Goal: Communication & Community: Answer question/provide support

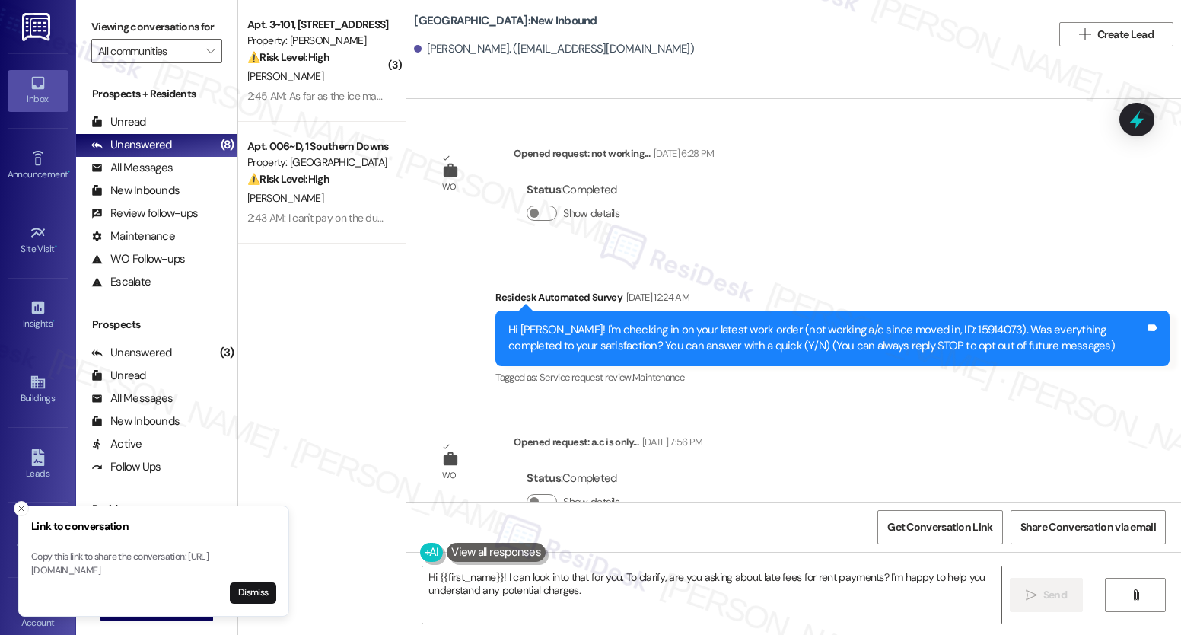
scroll to position [8538, 0]
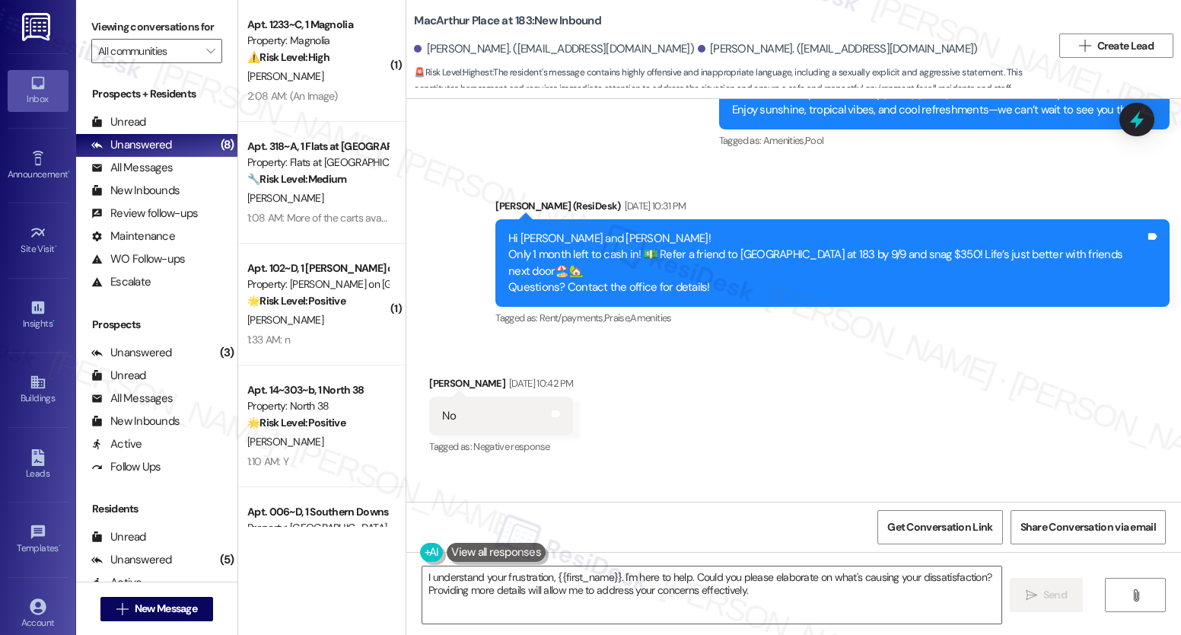
scroll to position [5049, 0]
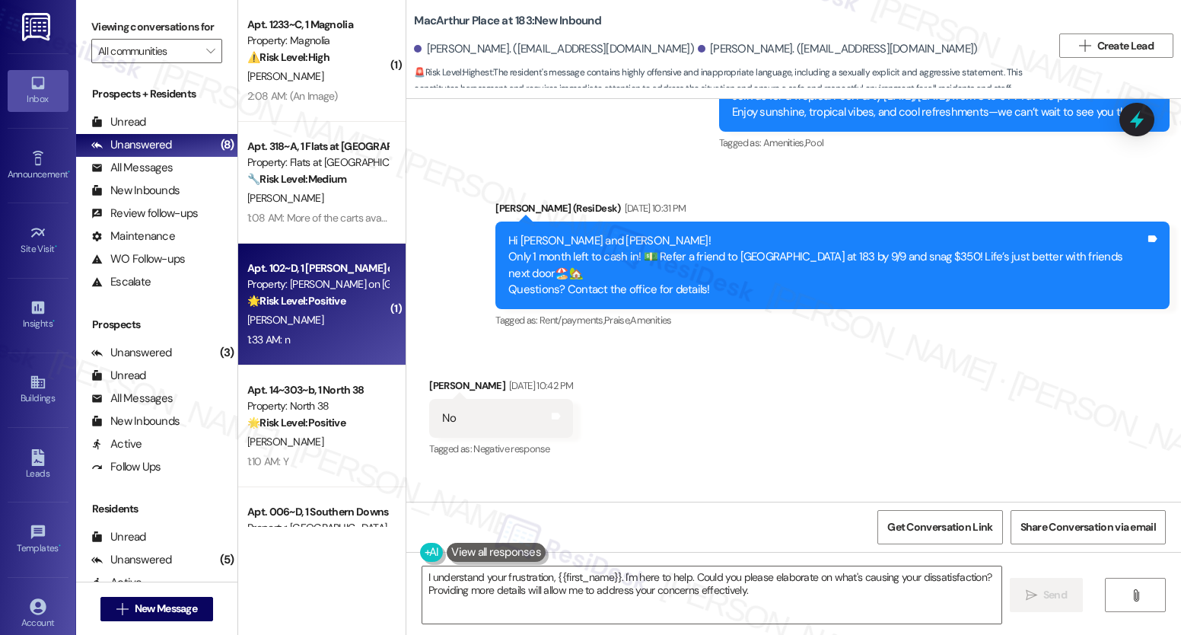
click at [329, 318] on div "M. Starrett" at bounding box center [318, 319] width 144 height 19
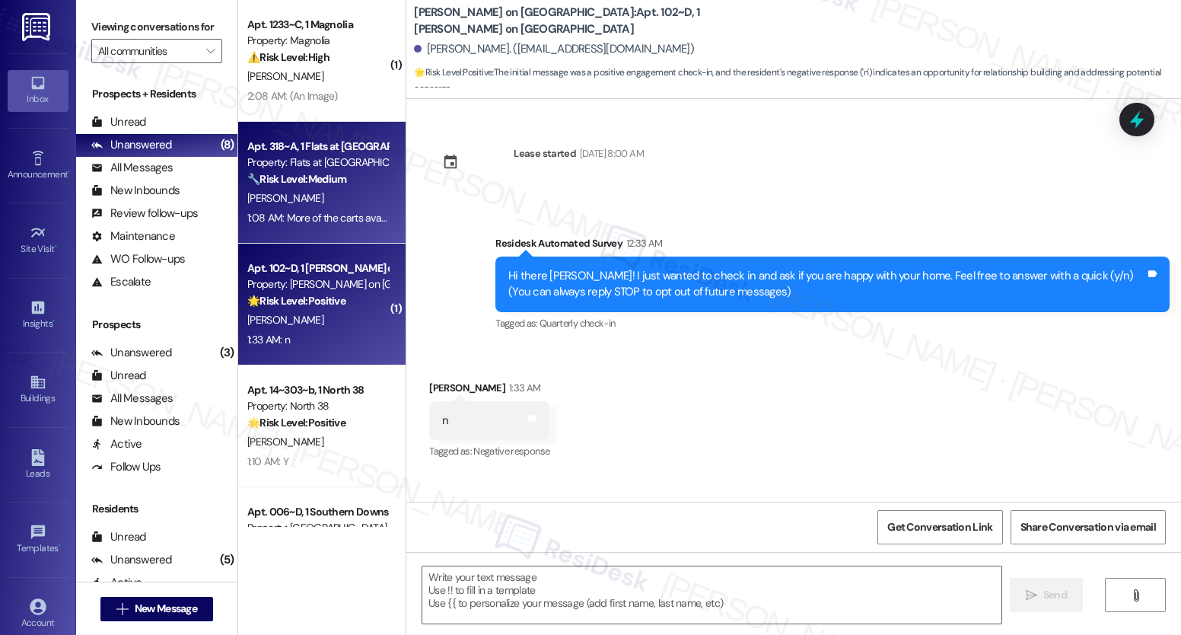
click at [310, 174] on strong "🔧 Risk Level: Medium" at bounding box center [296, 179] width 99 height 14
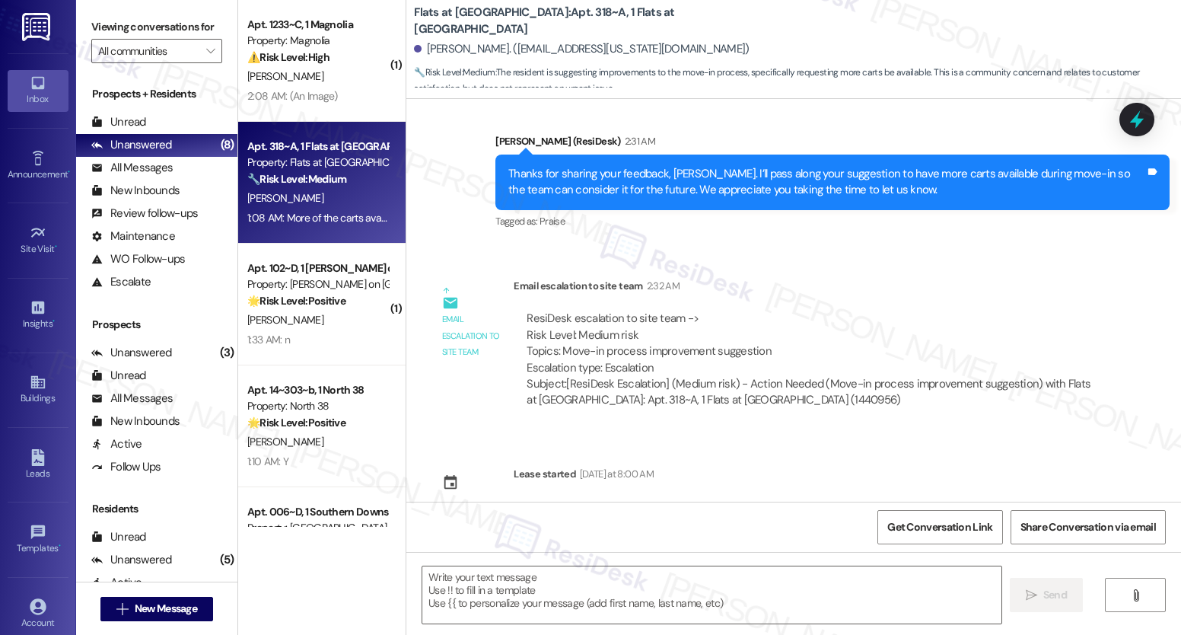
scroll to position [445, 0]
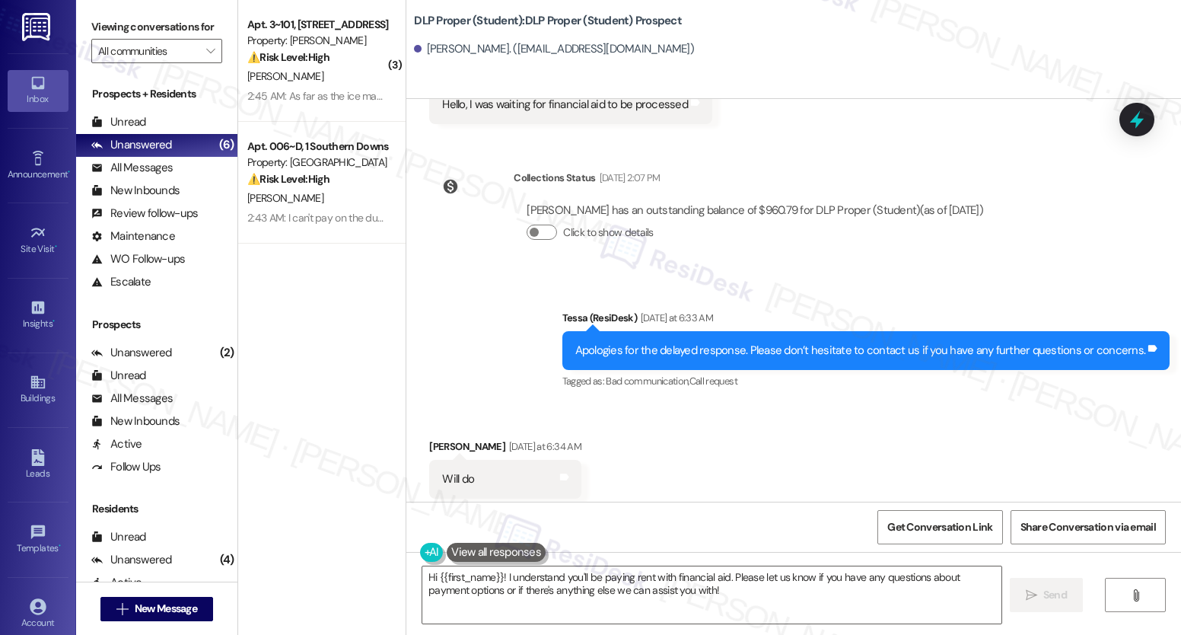
scroll to position [6904, 0]
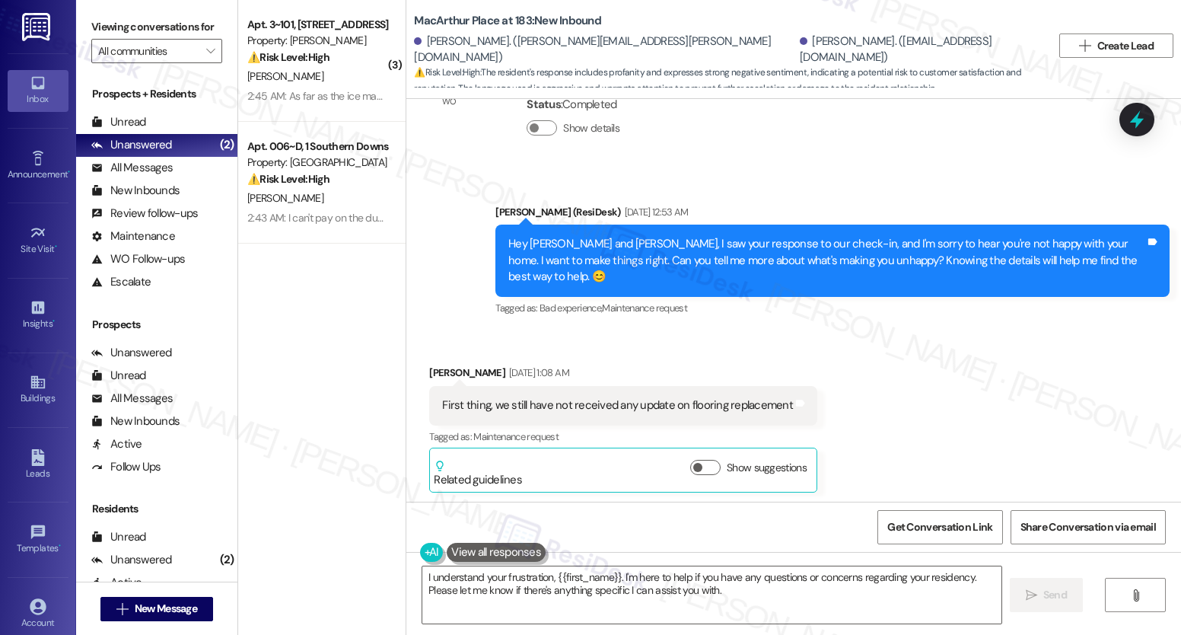
scroll to position [15105, 0]
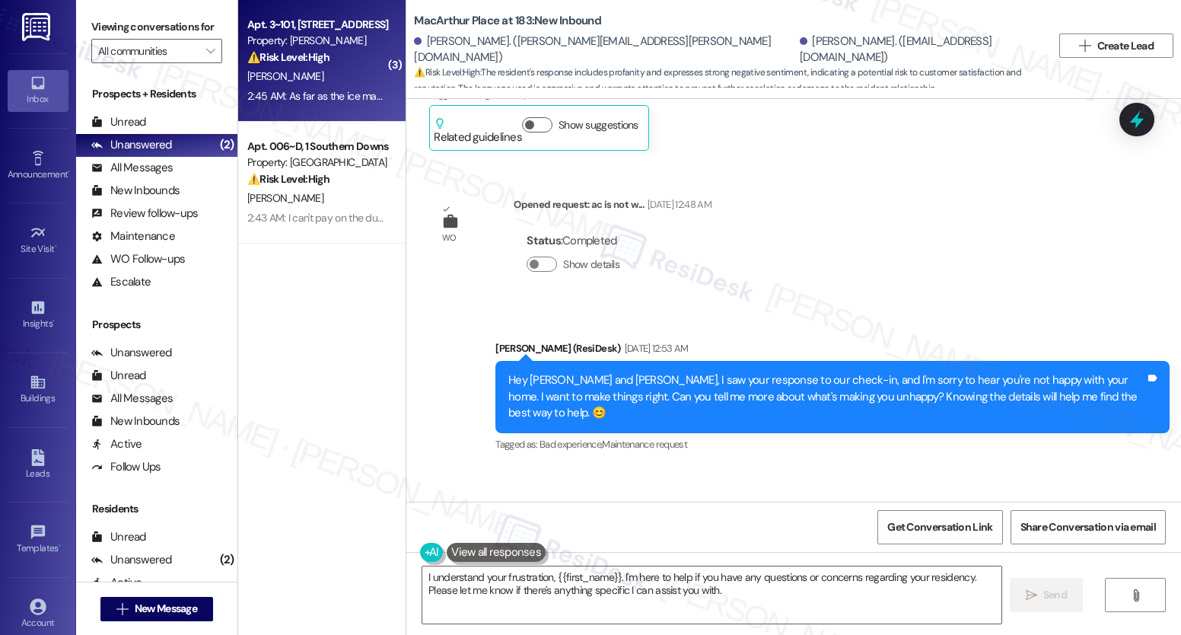
click at [336, 107] on div "Apt. 3~101, 1632 Clearwater Largo Rd Property: Solano Belleair ⚠️ Risk Level: H…" at bounding box center [321, 61] width 167 height 122
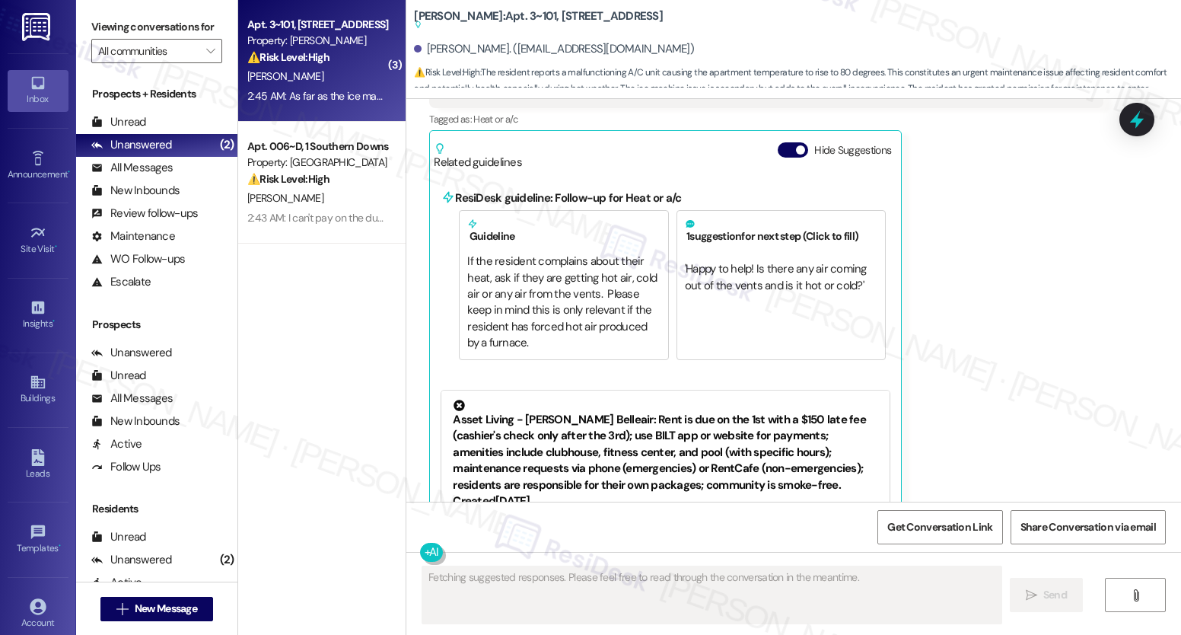
scroll to position [3512, 0]
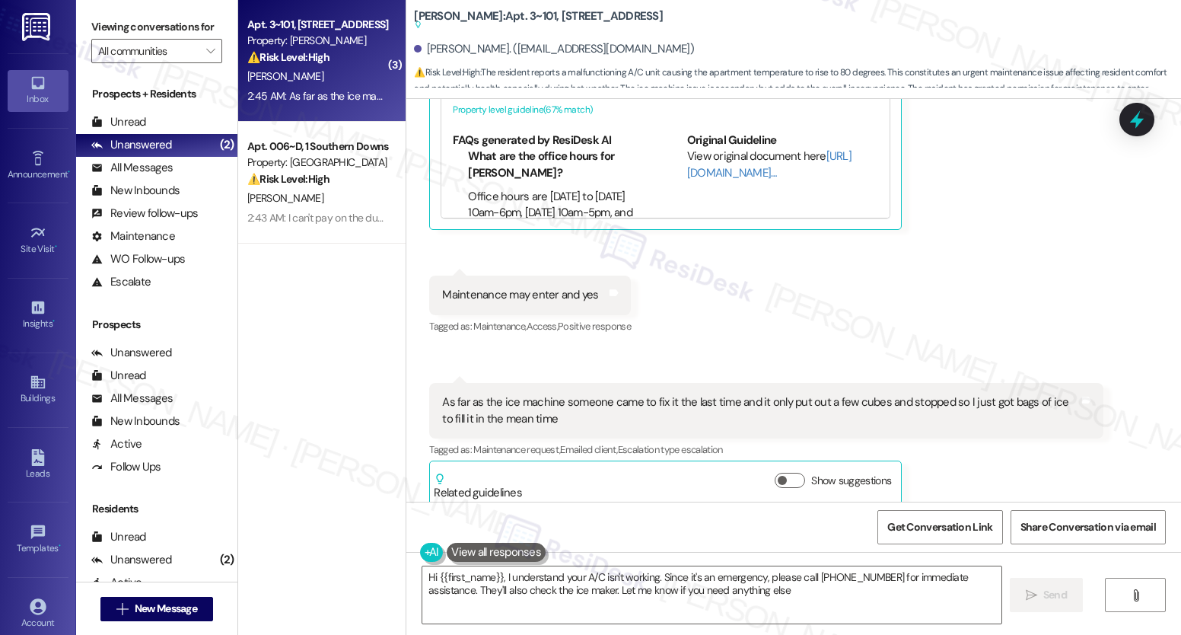
type textarea "Hi {{first_name}}, I understand your A/C isn't working. Since it's an emergency…"
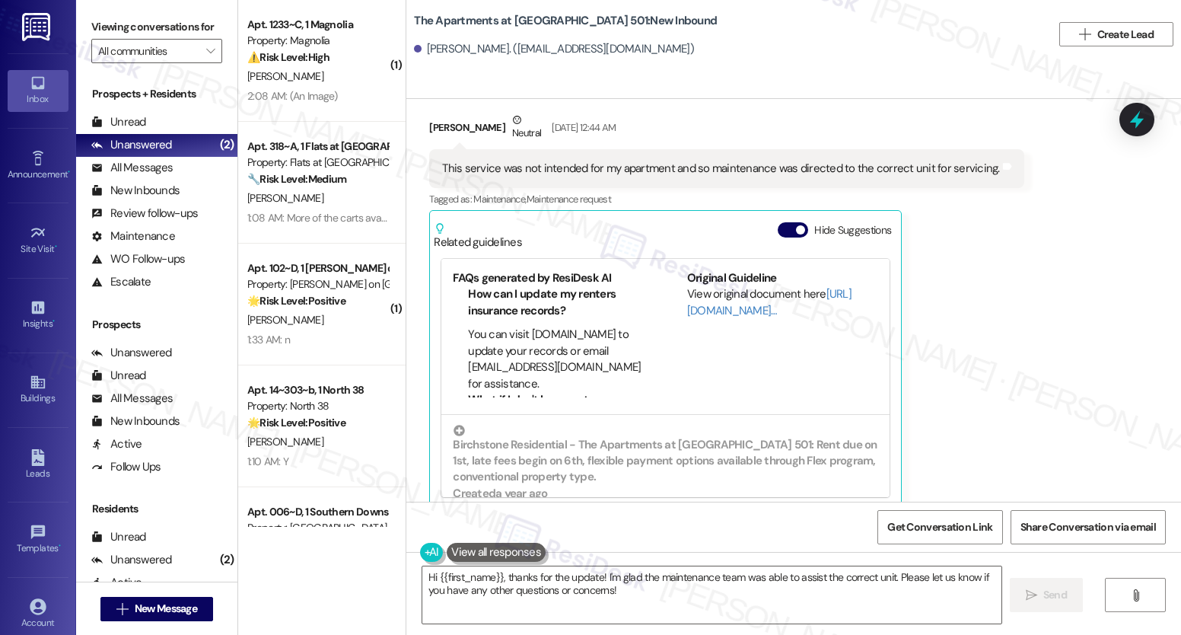
scroll to position [7224, 0]
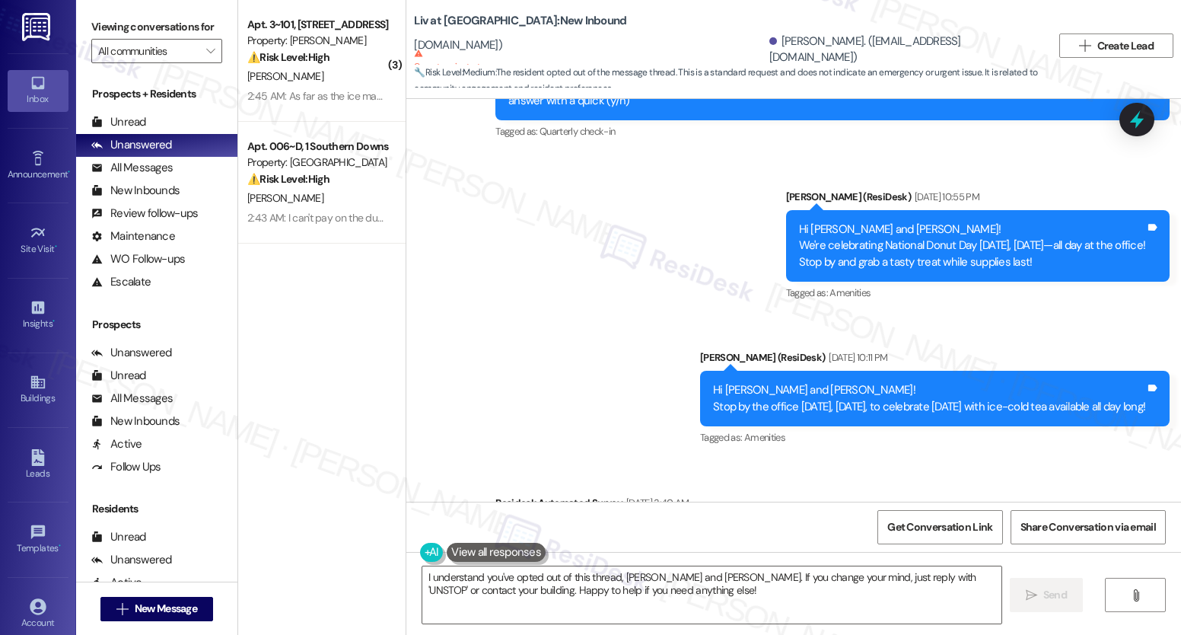
scroll to position [8654, 0]
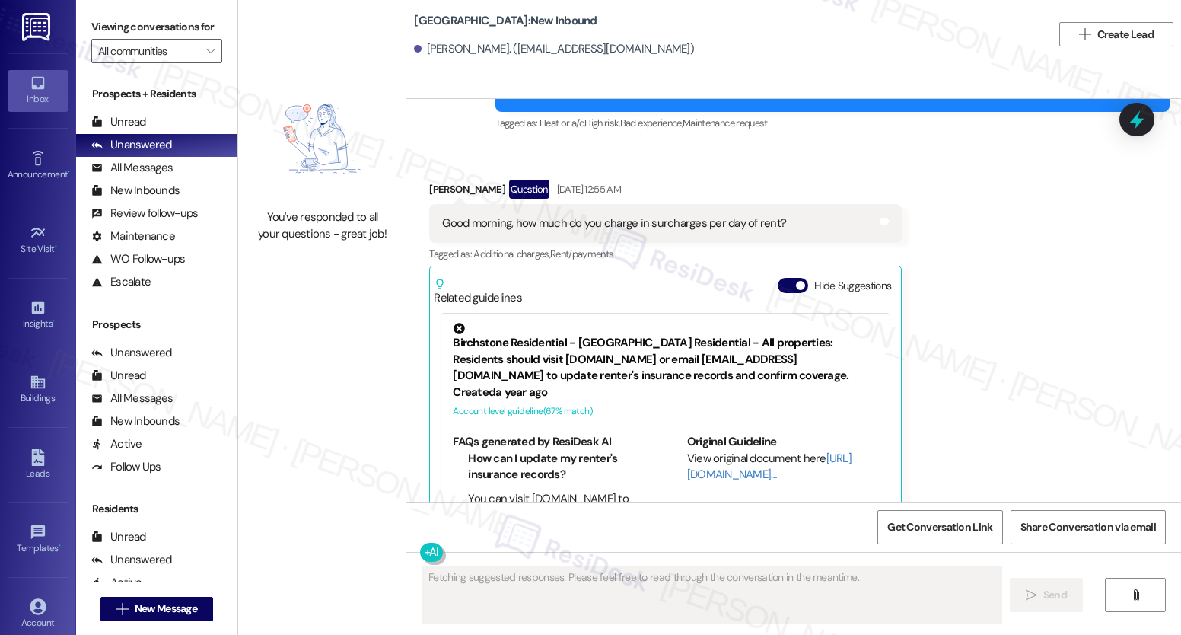
scroll to position [8610, 0]
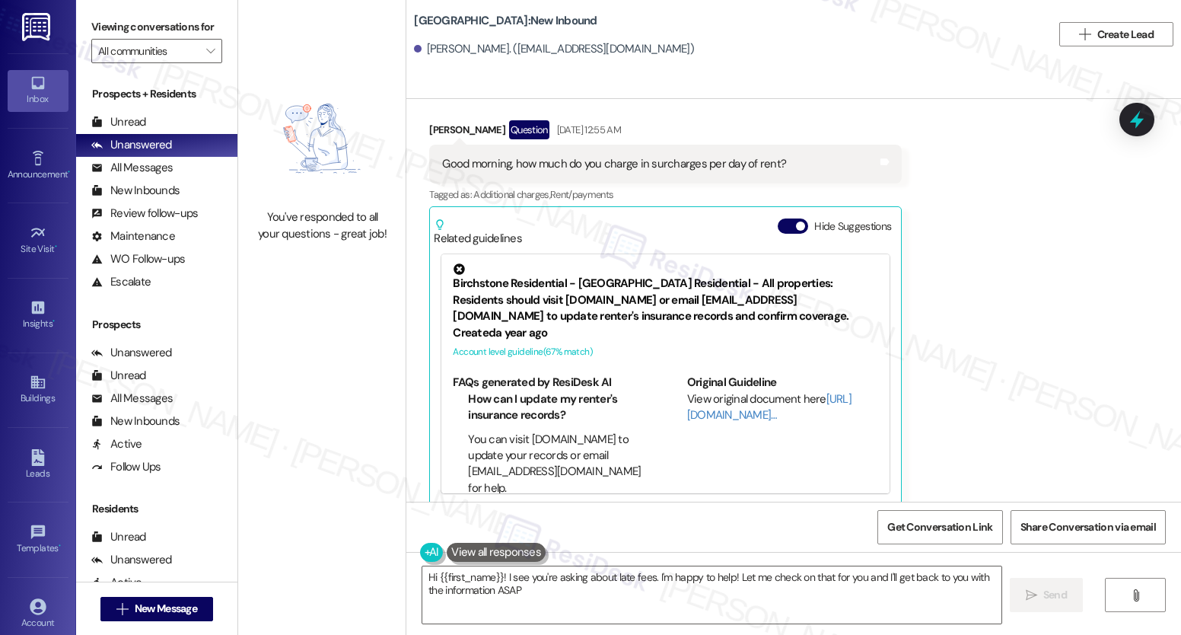
type textarea "Hi {{first_name}}! I see you're asking about late fees. I'm happy to help! Let …"
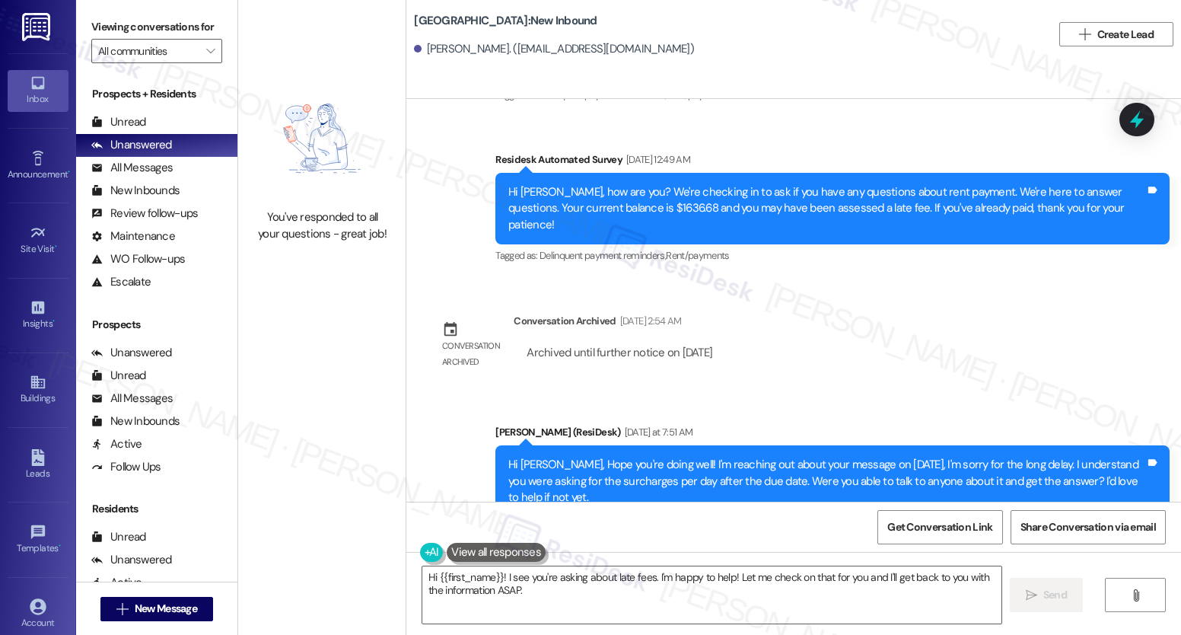
scroll to position [9050, 0]
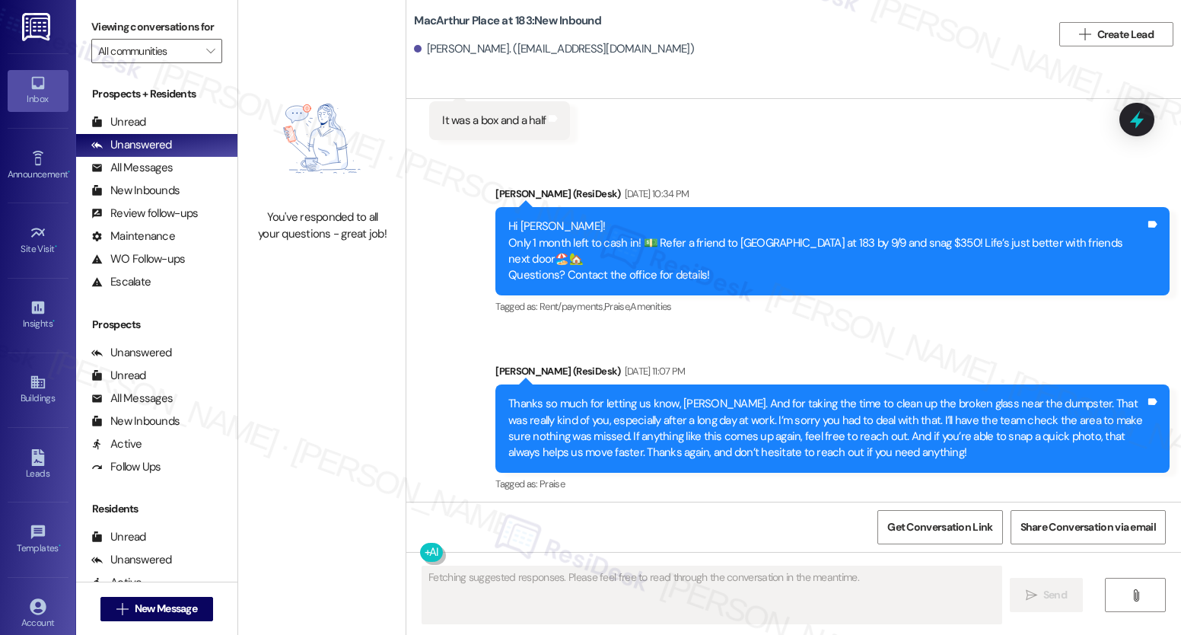
scroll to position [16841, 0]
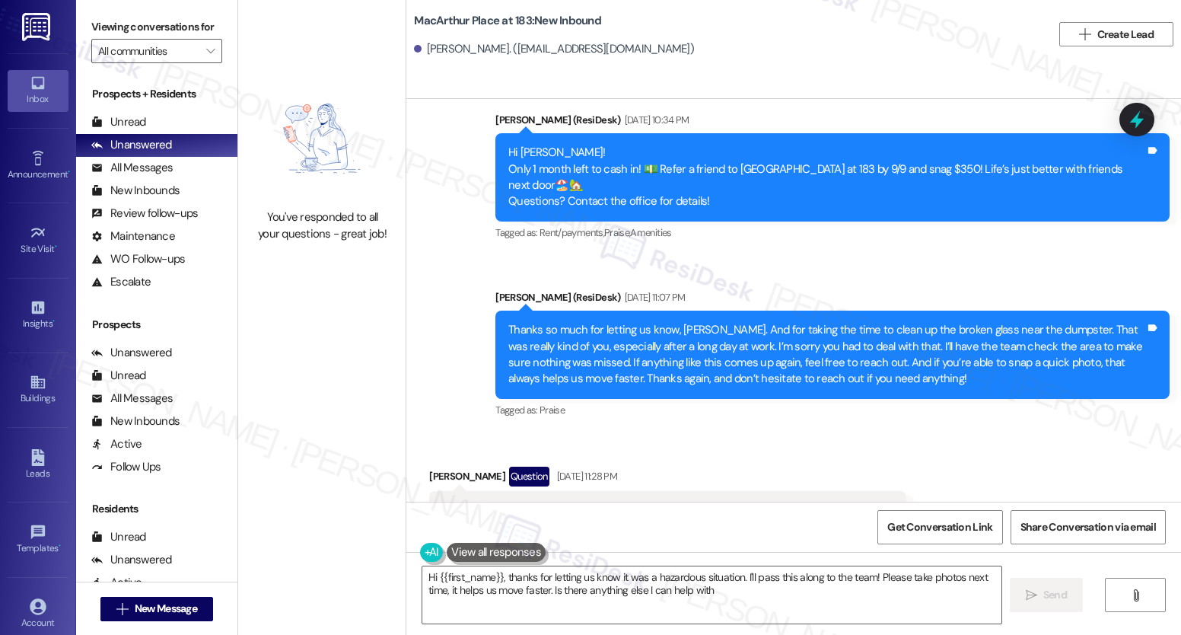
type textarea "Hi {{first_name}}, thanks for letting us know it was a hazardous situation. I'l…"
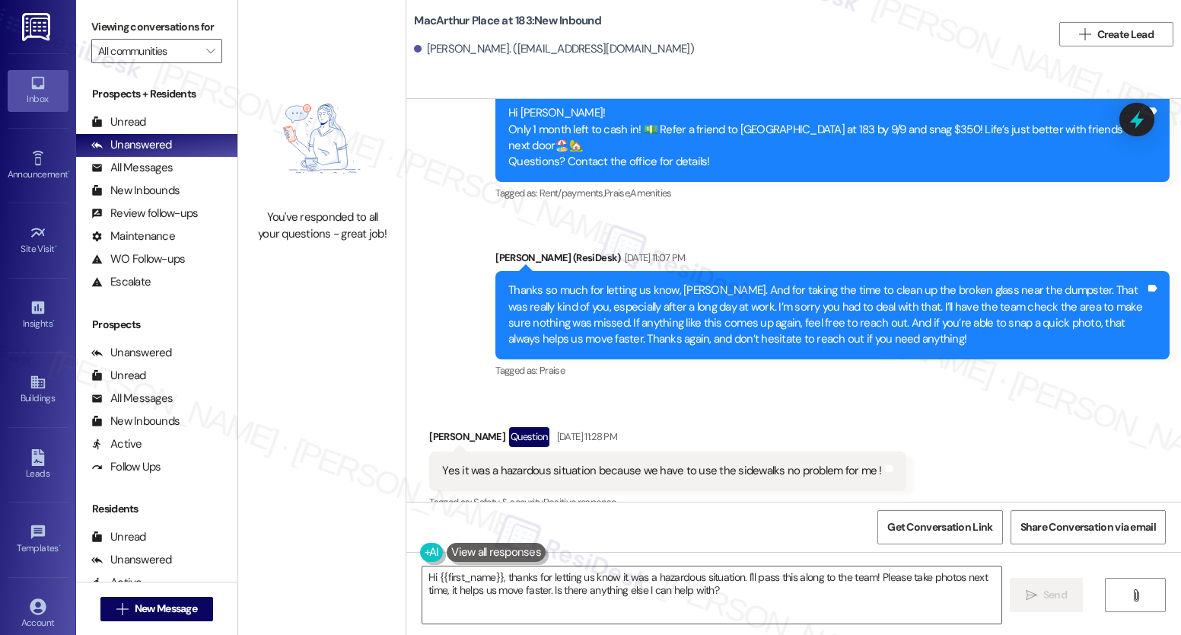
scroll to position [16953, 0]
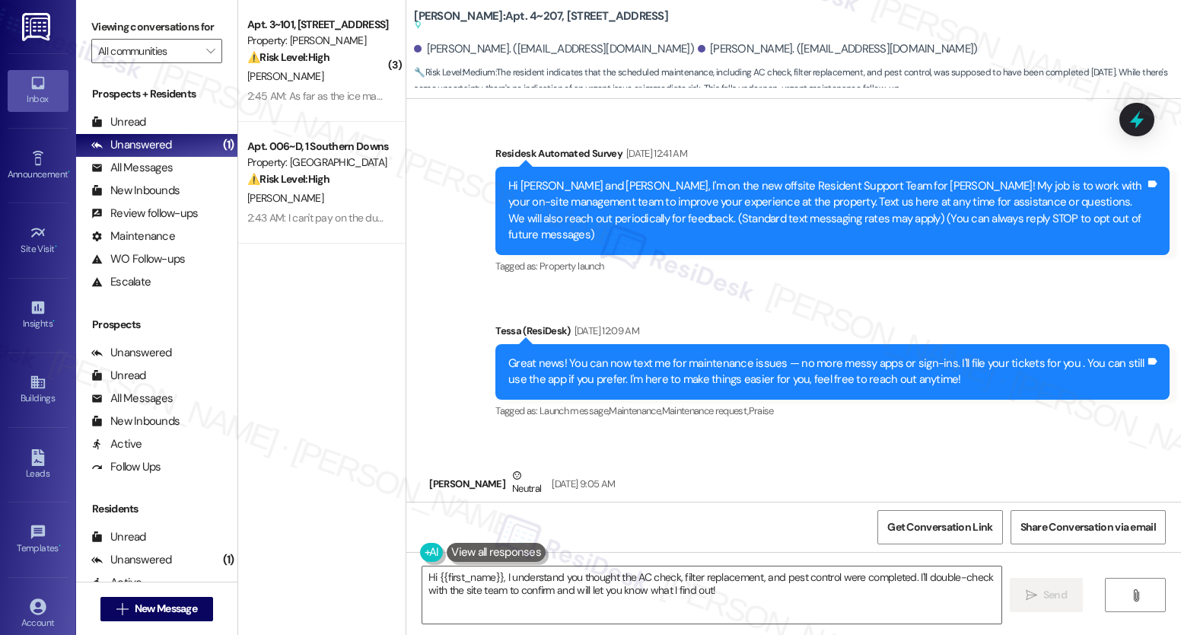
scroll to position [2473, 0]
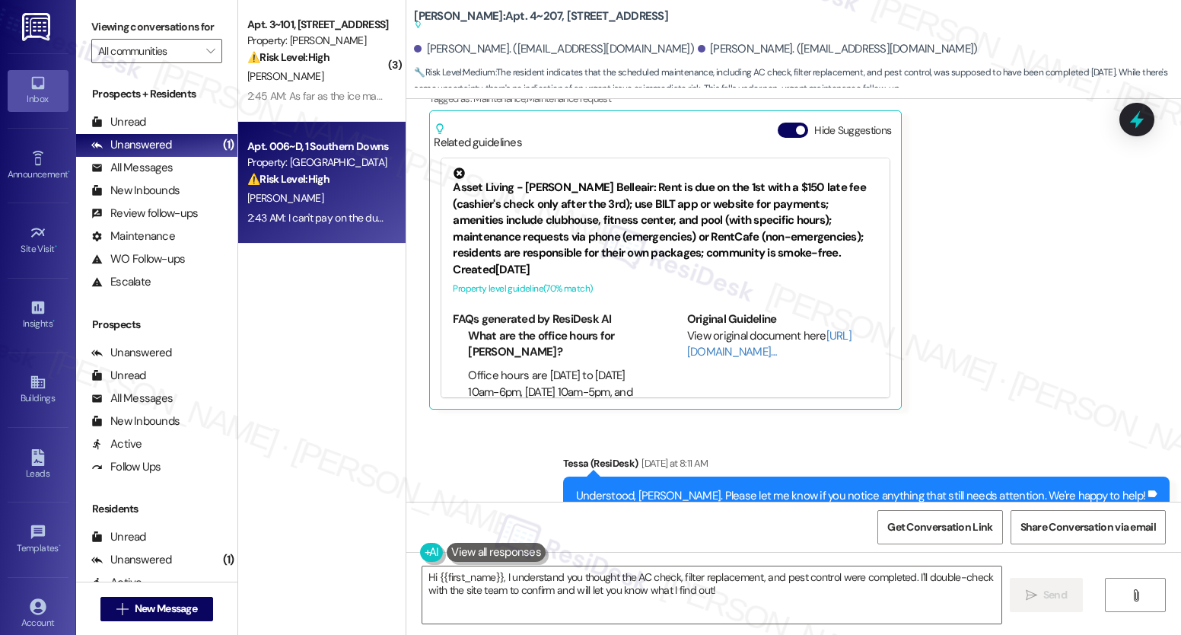
click at [325, 206] on div "[PERSON_NAME]" at bounding box center [318, 198] width 144 height 19
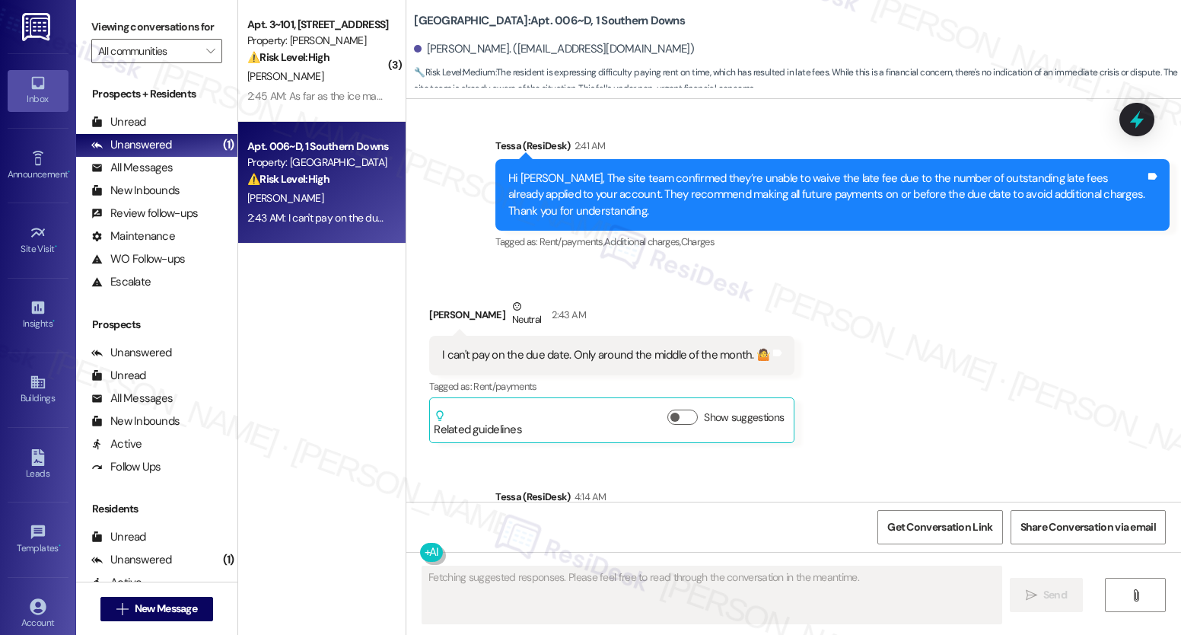
scroll to position [5674, 0]
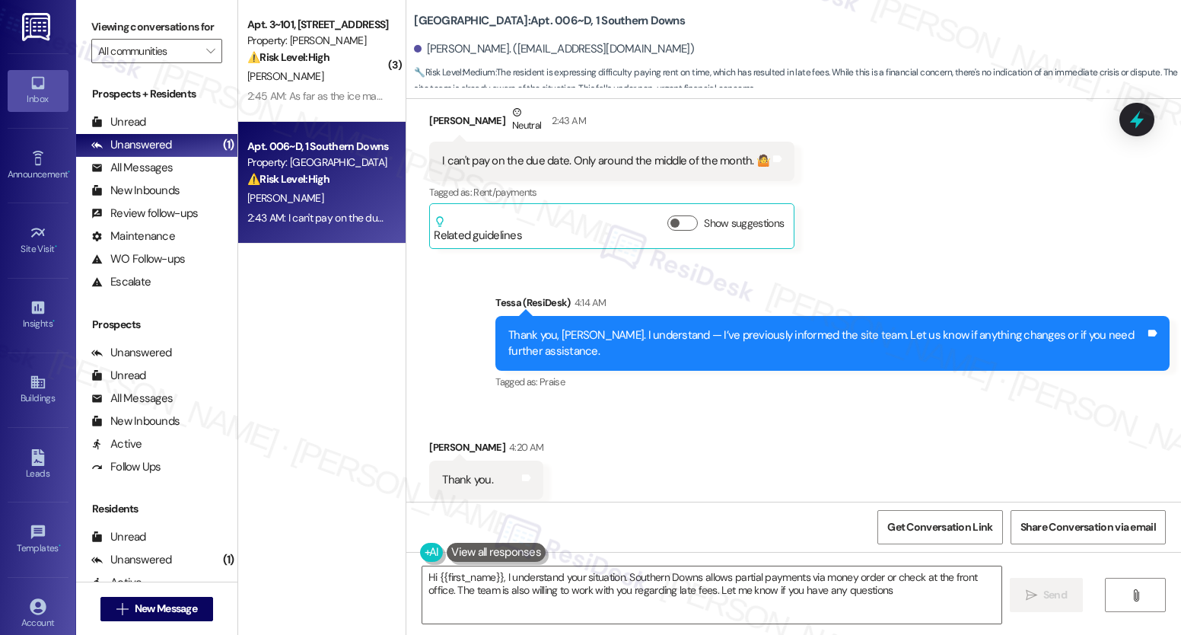
type textarea "Hi {{first_name}}, I understand your situation. Southern Downs allows partial p…"
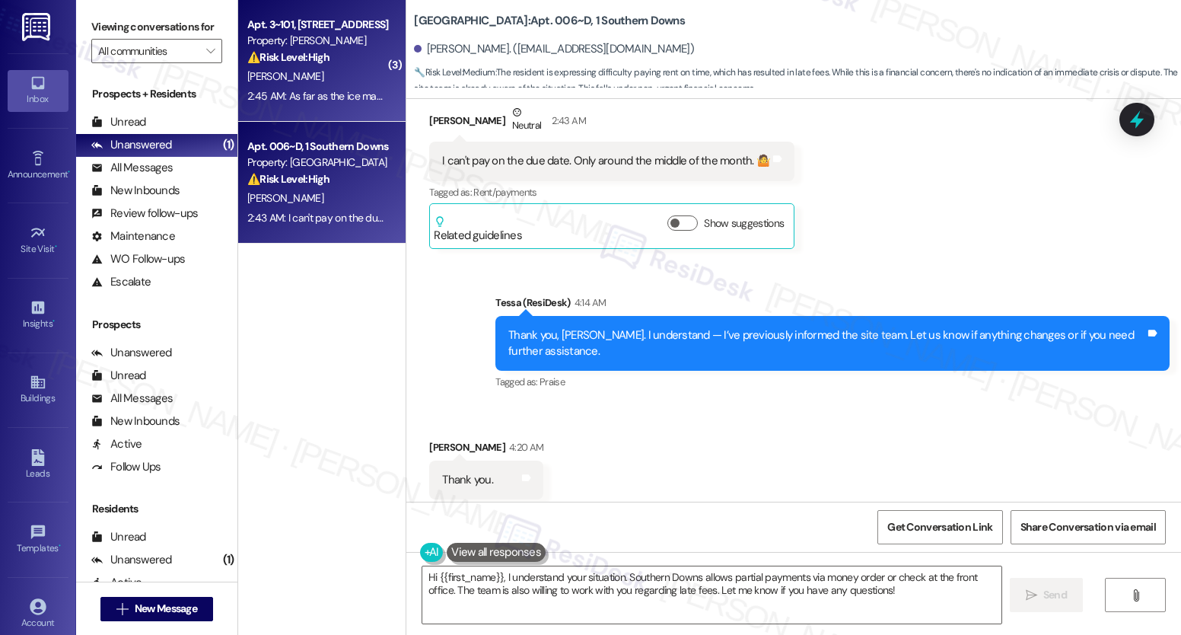
click at [329, 89] on div "2:45 AM: As far as the ice machine someone came to fix it the last time and it …" at bounding box center [608, 96] width 723 height 14
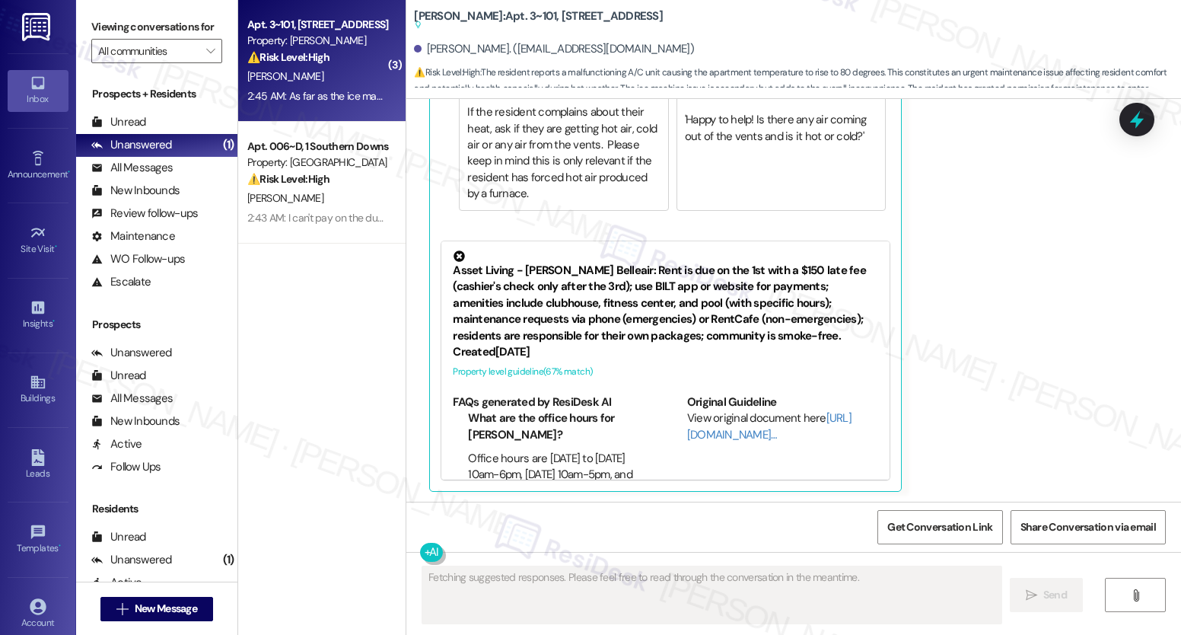
scroll to position [3512, 0]
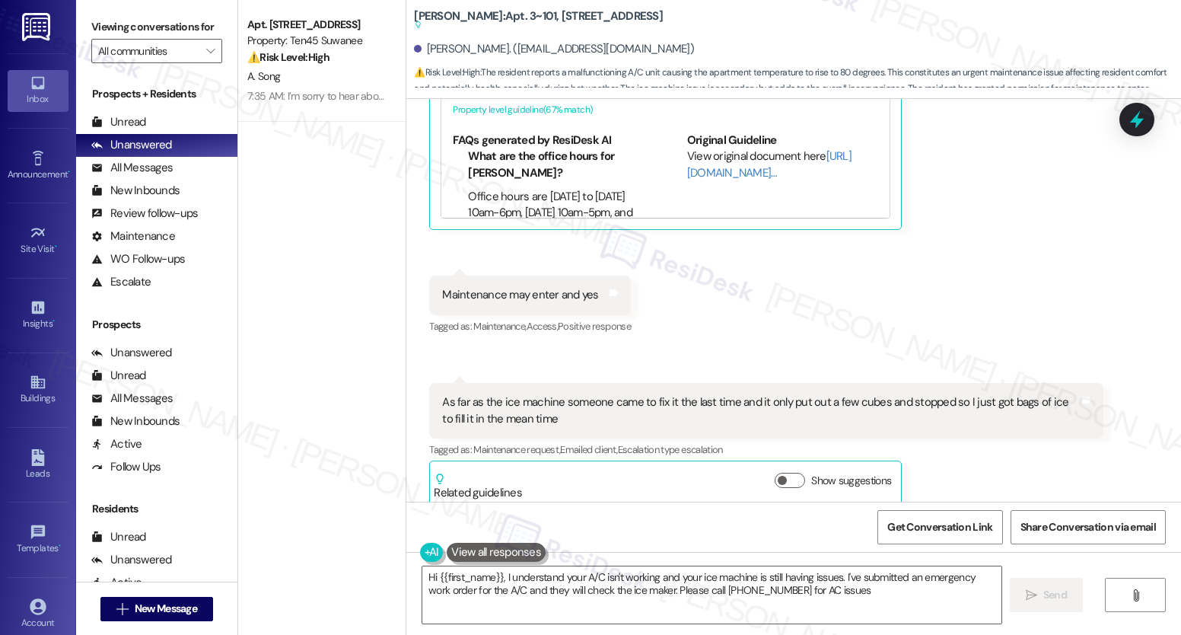
type textarea "Hi {{first_name}}, I understand your A/C isn't working and your ice machine is …"
